Goal: Navigation & Orientation: Find specific page/section

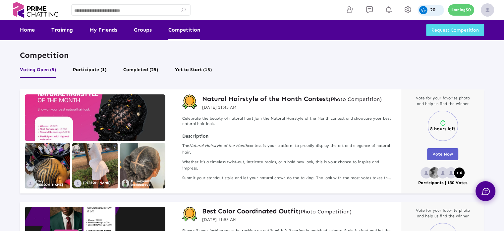
click at [253, 59] on p "Competition" at bounding box center [252, 55] width 465 height 10
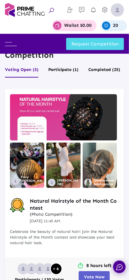
click at [80, 24] on p "Wallet $0.00" at bounding box center [78, 25] width 28 height 5
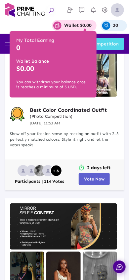
click at [117, 27] on p "20" at bounding box center [115, 25] width 5 height 5
